Goal: Information Seeking & Learning: Find specific fact

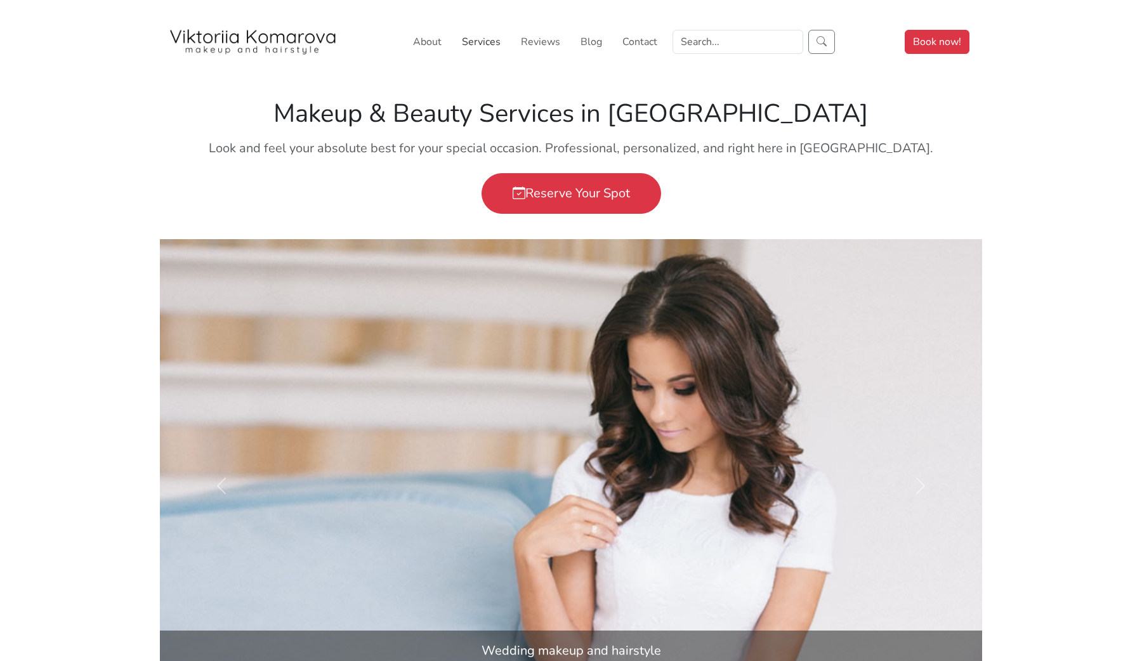
click at [481, 42] on link "Services" at bounding box center [481, 41] width 49 height 25
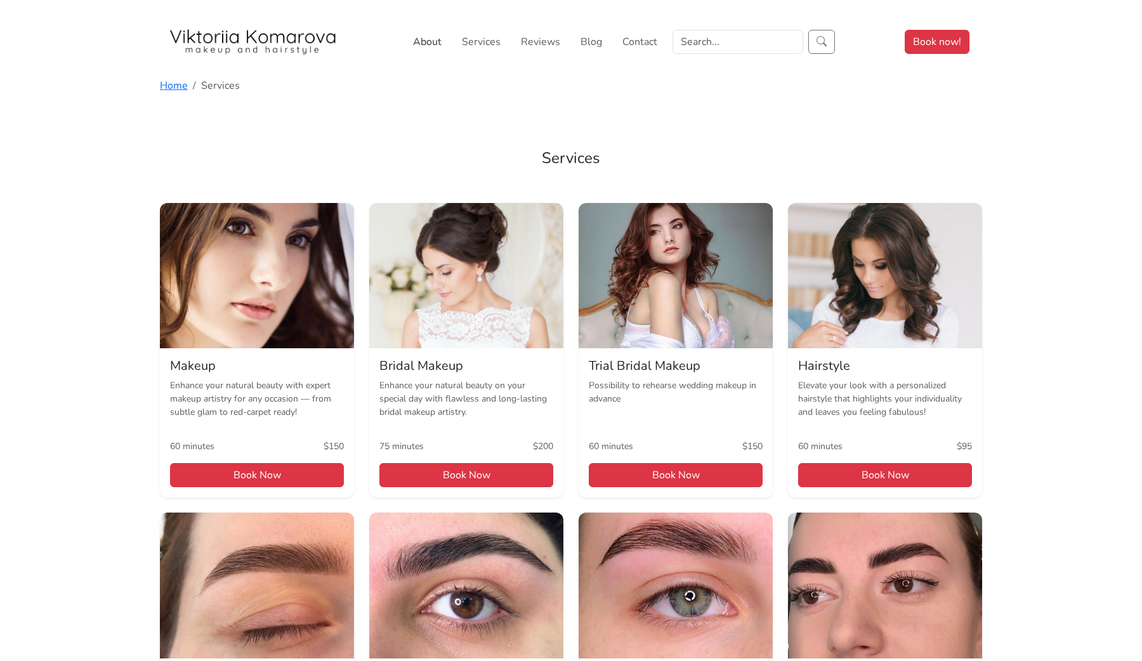
click at [426, 41] on link "About" at bounding box center [427, 41] width 39 height 25
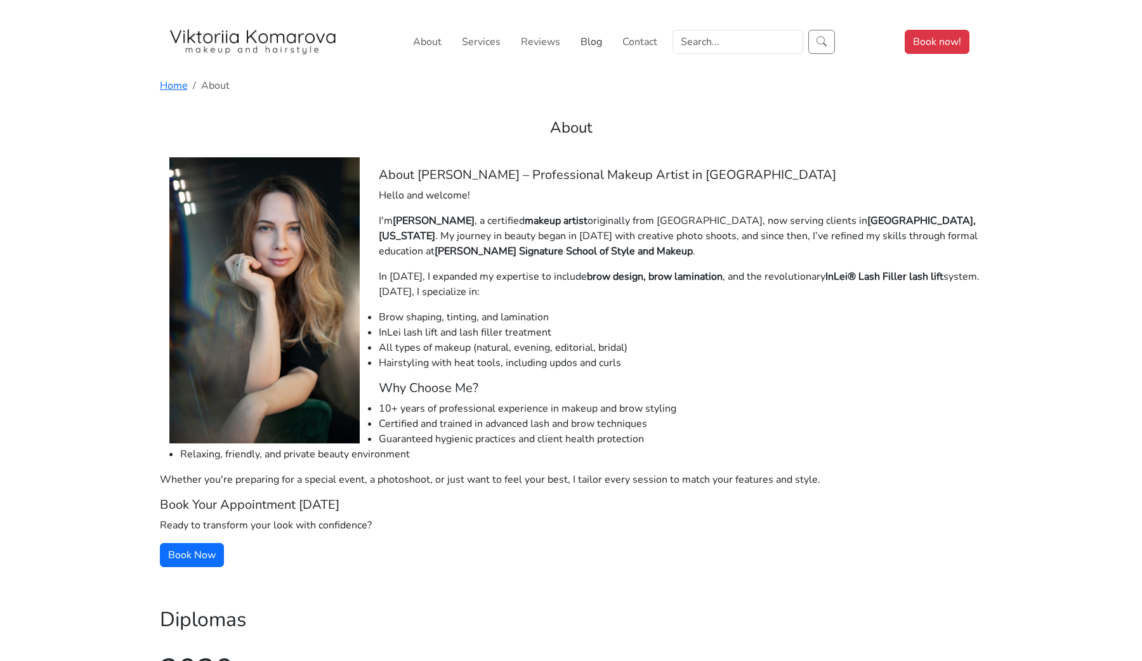
click at [601, 39] on link "Blog" at bounding box center [591, 41] width 32 height 25
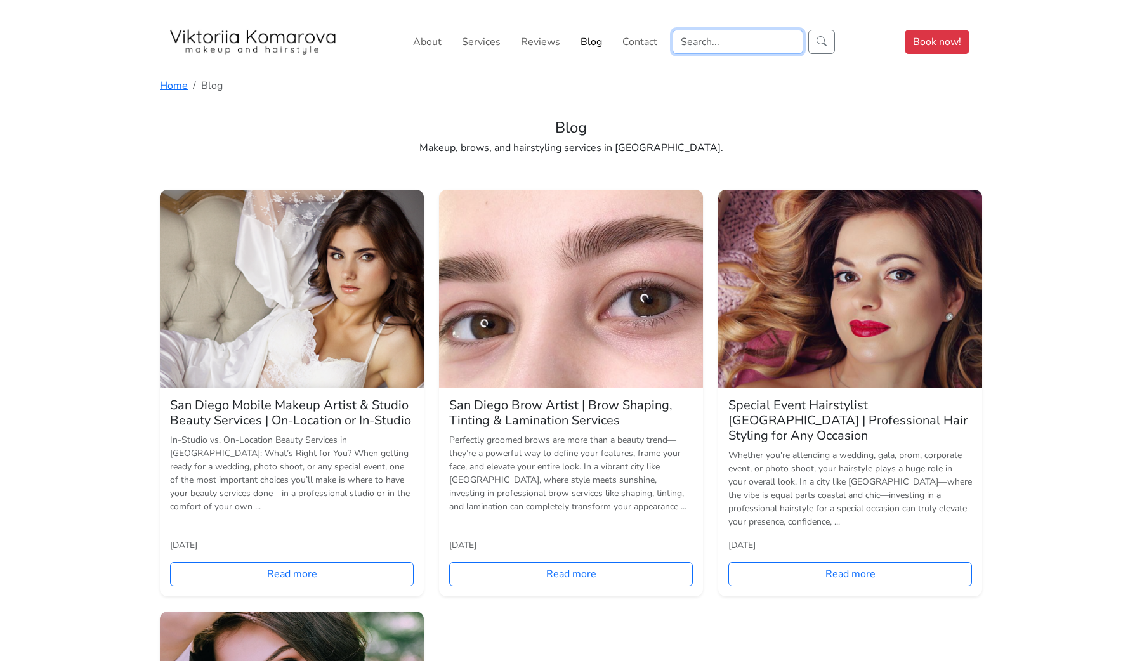
click at [708, 37] on input "Search" at bounding box center [738, 42] width 131 height 24
type input "mehron"
click at [808, 30] on button "submit" at bounding box center [821, 42] width 27 height 24
